Goal: Task Accomplishment & Management: Manage account settings

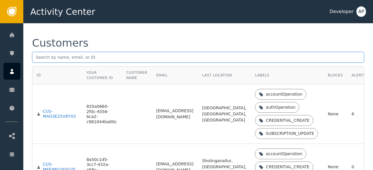
click at [59, 57] on input "text" at bounding box center [198, 57] width 332 height 11
paste input "[PERSON_NAME][EMAIL_ADDRESS][PERSON_NAME][DOMAIN_NAME]"
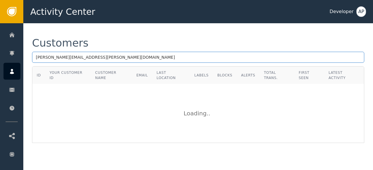
click at [96, 57] on input "[PERSON_NAME][EMAIL_ADDRESS][PERSON_NAME][DOMAIN_NAME]" at bounding box center [198, 57] width 332 height 11
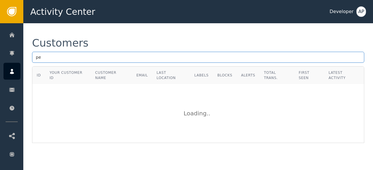
type input "p"
paste input "[EMAIL_ADDRESS][DOMAIN_NAME]"
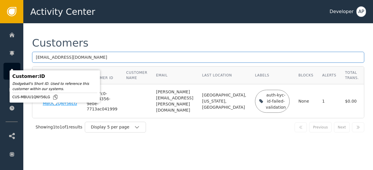
type input "[EMAIL_ADDRESS][DOMAIN_NAME]"
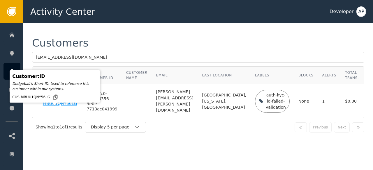
click at [46, 107] on div "CUS-MBUU1QNY56LG" at bounding box center [60, 101] width 35 height 10
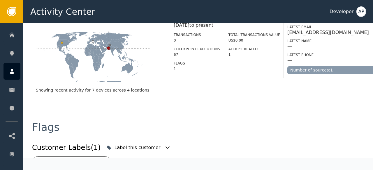
scroll to position [216, 0]
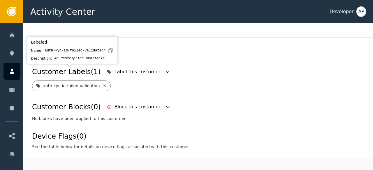
click at [102, 84] on icon at bounding box center [104, 86] width 5 height 5
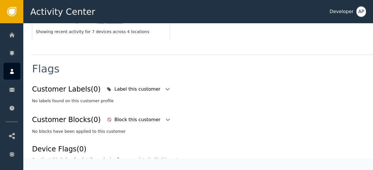
scroll to position [199, 0]
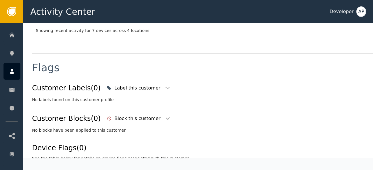
click at [165, 85] on icon "button" at bounding box center [168, 88] width 6 height 6
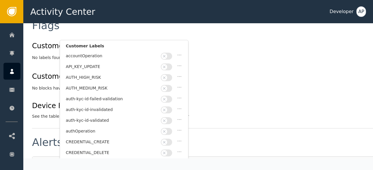
scroll to position [242, 0]
click at [169, 117] on button "button" at bounding box center [166, 120] width 11 height 7
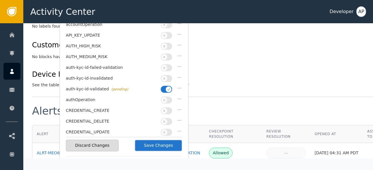
click at [229, 106] on div "Alerts (1)" at bounding box center [214, 115] width 365 height 19
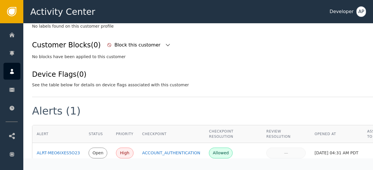
scroll to position [186, 0]
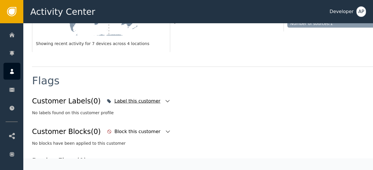
click at [121, 98] on div "Label this customer" at bounding box center [137, 101] width 47 height 7
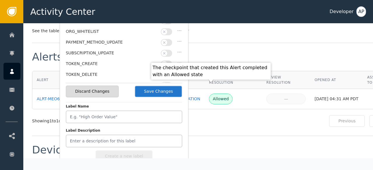
scroll to position [327, 0]
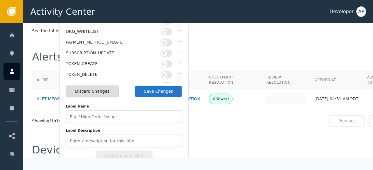
click at [153, 92] on button "Save Changes" at bounding box center [159, 92] width 48 height 12
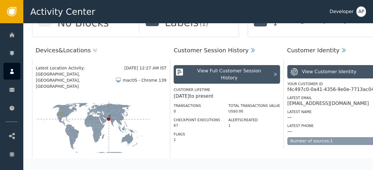
scroll to position [70, 0]
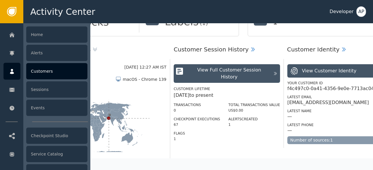
click at [38, 71] on div "Customers" at bounding box center [56, 71] width 61 height 16
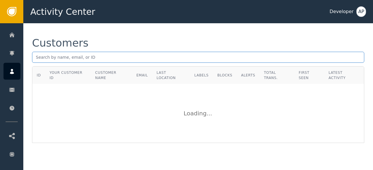
click at [36, 60] on input "text" at bounding box center [198, 57] width 332 height 11
paste input "[PERSON_NAME][EMAIL_ADDRESS][DOMAIN_NAME]"
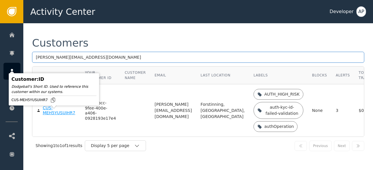
type input "[PERSON_NAME][EMAIL_ADDRESS][DOMAIN_NAME]"
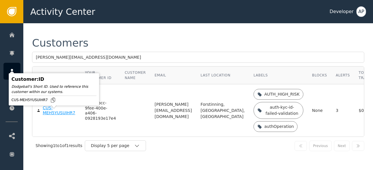
click at [49, 115] on div "CUS-MEH5YUSUIHR7" at bounding box center [59, 111] width 33 height 10
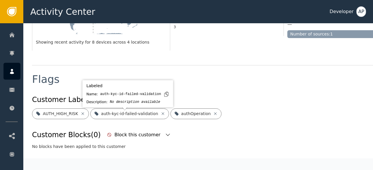
scroll to position [182, 0]
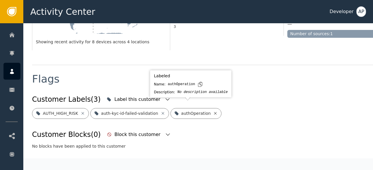
click at [214, 112] on icon at bounding box center [215, 113] width 3 height 3
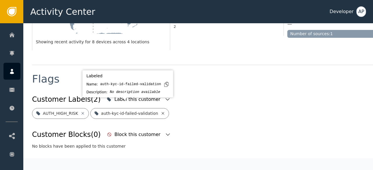
click at [160, 111] on icon at bounding box center [162, 113] width 5 height 5
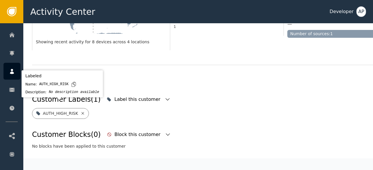
click at [80, 111] on icon at bounding box center [82, 113] width 5 height 5
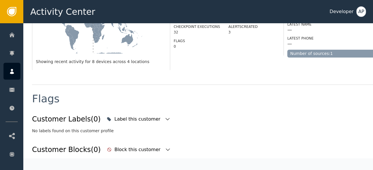
scroll to position [162, 0]
click at [165, 117] on icon "button" at bounding box center [168, 120] width 6 height 6
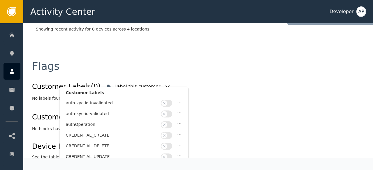
scroll to position [54, 0]
click at [166, 112] on button "button" at bounding box center [166, 113] width 11 height 7
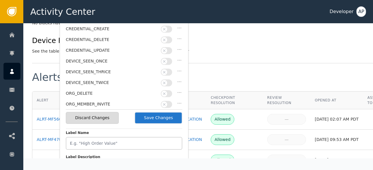
scroll to position [301, 0]
click at [157, 119] on button "Save Changes" at bounding box center [159, 118] width 48 height 12
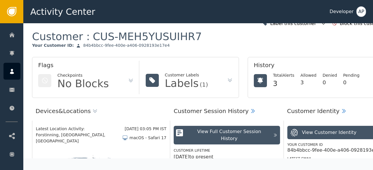
scroll to position [0, 0]
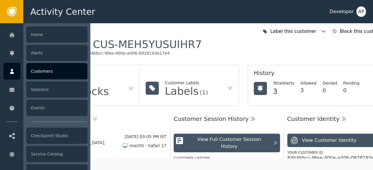
click at [43, 73] on div "Customers" at bounding box center [56, 71] width 61 height 16
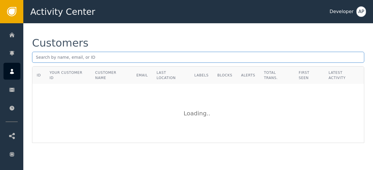
click at [39, 57] on input "text" at bounding box center [198, 57] width 332 height 11
paste input "[EMAIL_ADDRESS][DOMAIN_NAME]"
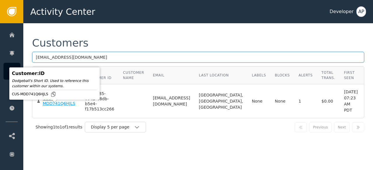
type input "[EMAIL_ADDRESS][DOMAIN_NAME]"
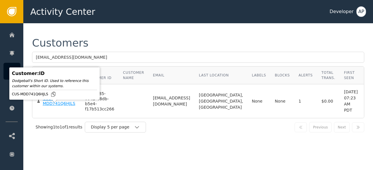
click at [49, 107] on div "CUS-MDD741Q6HJLS" at bounding box center [59, 101] width 33 height 10
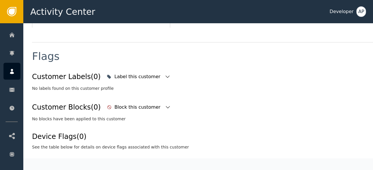
scroll to position [211, 0]
click at [132, 74] on div "Label this customer" at bounding box center [137, 77] width 47 height 7
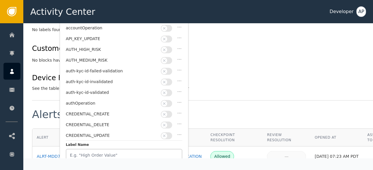
scroll to position [269, 0]
click at [171, 90] on button "button" at bounding box center [166, 93] width 11 height 7
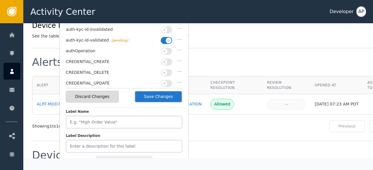
scroll to position [322, 0]
click at [160, 96] on button "Save Changes" at bounding box center [159, 97] width 48 height 12
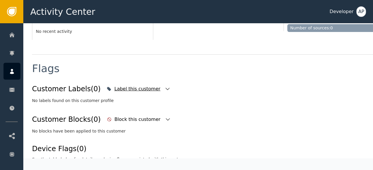
scroll to position [186, 0]
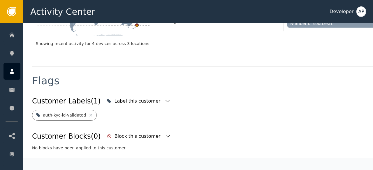
click at [165, 98] on icon "button" at bounding box center [168, 101] width 6 height 6
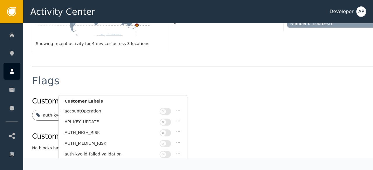
click at [192, 95] on div "Customer Labels (1) Label this customer Customer Labels accountOperation API_KE…" at bounding box center [214, 101] width 365 height 13
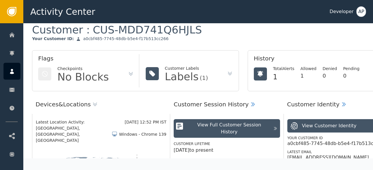
scroll to position [0, 0]
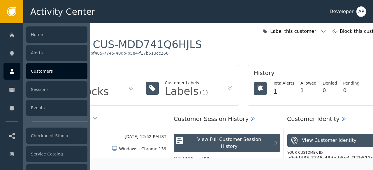
click at [44, 73] on div "Customers" at bounding box center [56, 71] width 61 height 16
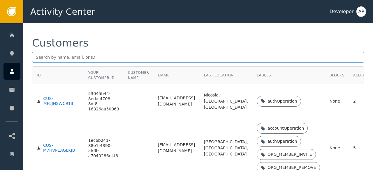
click at [41, 55] on input "text" at bounding box center [198, 57] width 332 height 11
paste input "[EMAIL_ADDRESS][DOMAIN_NAME]"
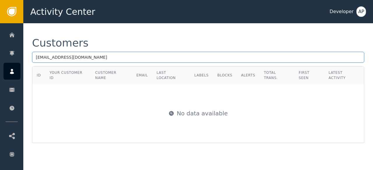
click at [100, 56] on input "[EMAIL_ADDRESS][DOMAIN_NAME]" at bounding box center [198, 57] width 332 height 11
type input "d"
paste input "[PERSON_NAME][EMAIL_ADDRESS][PERSON_NAME][DOMAIN_NAME]"
click at [93, 55] on input "[PERSON_NAME][EMAIL_ADDRESS][PERSON_NAME][DOMAIN_NAME]" at bounding box center [198, 57] width 332 height 11
type input "i"
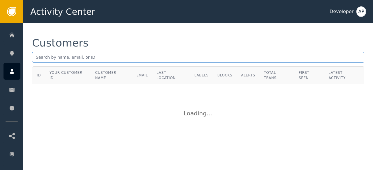
paste input "[PERSON_NAME][EMAIL_ADDRESS][PERSON_NAME][DOMAIN_NAME]"
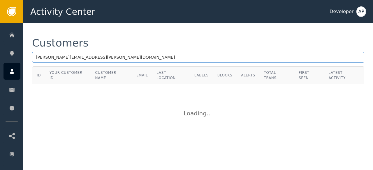
click at [119, 57] on input "[PERSON_NAME][EMAIL_ADDRESS][PERSON_NAME][DOMAIN_NAME]" at bounding box center [198, 57] width 332 height 11
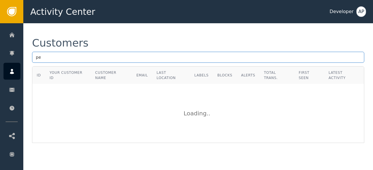
type input "p"
paste input "[EMAIL_ADDRESS][PERSON_NAME][DOMAIN_NAME]"
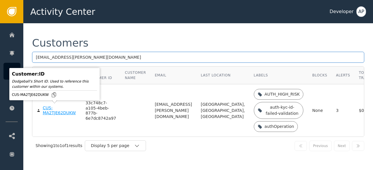
type input "[EMAIL_ADDRESS][PERSON_NAME][DOMAIN_NAME]"
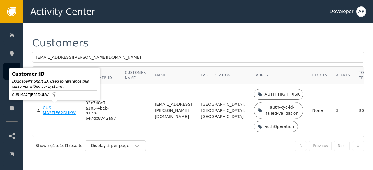
click at [49, 115] on div "CUS-MA2TJE62DUKW" at bounding box center [60, 111] width 34 height 10
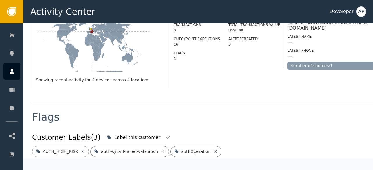
scroll to position [173, 0]
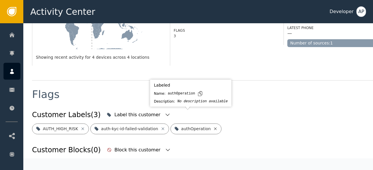
click at [214, 128] on icon at bounding box center [215, 129] width 3 height 3
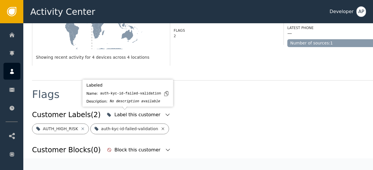
click at [160, 127] on icon at bounding box center [162, 129] width 5 height 5
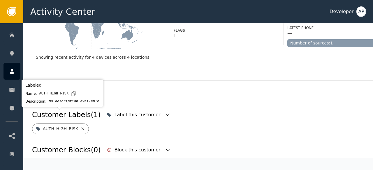
click at [80, 127] on icon at bounding box center [82, 129] width 5 height 5
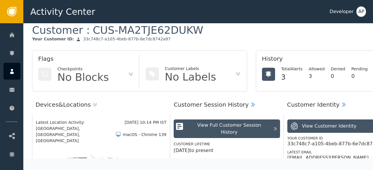
scroll to position [0, 0]
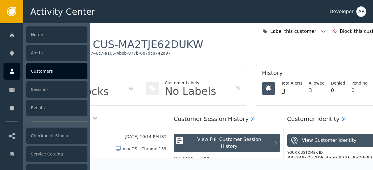
click at [38, 73] on div "Customers" at bounding box center [56, 71] width 61 height 16
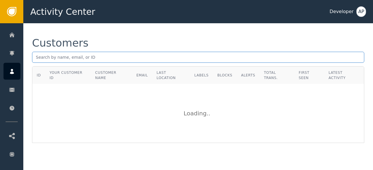
click at [93, 57] on input "text" at bounding box center [198, 57] width 332 height 11
paste input "[EMAIL_ADDRESS][DOMAIN_NAME]"
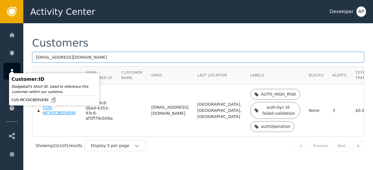
type input "[EMAIL_ADDRESS][DOMAIN_NAME]"
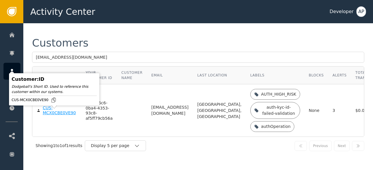
click at [47, 116] on div "CUS-MCX0CBE0VE90" at bounding box center [60, 111] width 34 height 10
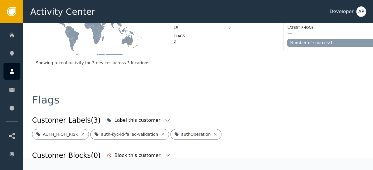
scroll to position [245, 0]
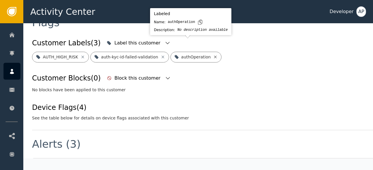
click at [213, 55] on icon at bounding box center [215, 57] width 5 height 5
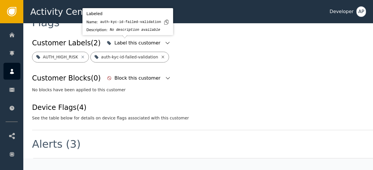
click at [161, 56] on icon at bounding box center [162, 57] width 3 height 3
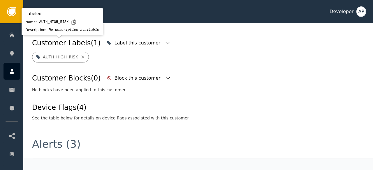
click at [80, 55] on icon at bounding box center [82, 57] width 5 height 5
